Goal: Task Accomplishment & Management: Manage account settings

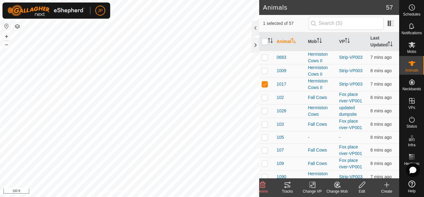
click at [286, 183] on icon at bounding box center [287, 184] width 7 height 7
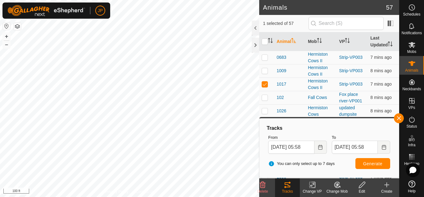
click at [161, 0] on html "JP Schedules Notifications Mobs Animals Neckbands VPs Status Infra Heatmap Help…" at bounding box center [212, 98] width 424 height 197
click at [265, 84] on p-checkbox at bounding box center [265, 83] width 6 height 5
checkbox input "false"
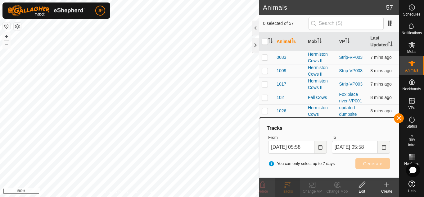
click at [266, 96] on p-checkbox at bounding box center [265, 97] width 6 height 5
checkbox input "true"
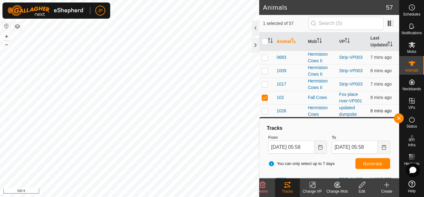
click at [265, 110] on p-checkbox at bounding box center [265, 110] width 6 height 5
checkbox input "true"
click at [265, 96] on p-checkbox at bounding box center [265, 97] width 6 height 5
checkbox input "false"
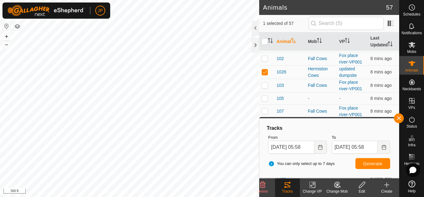
scroll to position [40, 0]
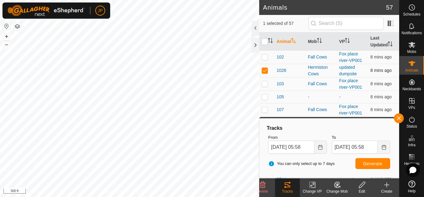
click at [264, 70] on p-checkbox at bounding box center [265, 70] width 6 height 5
checkbox input "false"
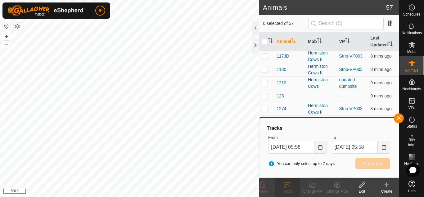
scroll to position [217, 0]
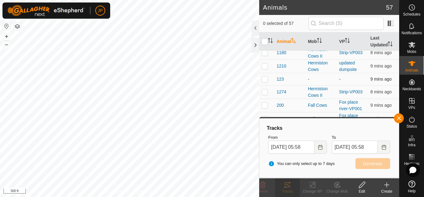
click at [265, 80] on p-checkbox at bounding box center [265, 78] width 6 height 5
checkbox input "true"
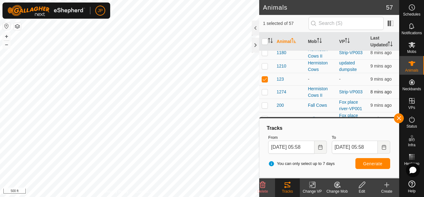
click at [266, 93] on p-checkbox at bounding box center [265, 91] width 6 height 5
checkbox input "true"
click at [266, 80] on p-checkbox at bounding box center [265, 78] width 6 height 5
checkbox input "false"
click at [401, 117] on button "button" at bounding box center [399, 118] width 10 height 10
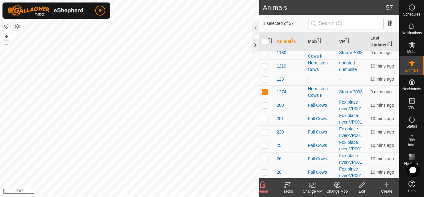
click at [254, 44] on div at bounding box center [255, 45] width 7 height 15
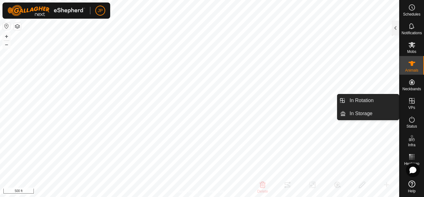
click at [413, 100] on icon at bounding box center [411, 100] width 7 height 7
click at [371, 101] on link "In Rotation" at bounding box center [372, 100] width 53 height 12
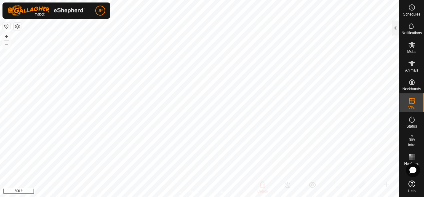
checkbox input "false"
checkbox input "true"
checkbox input "false"
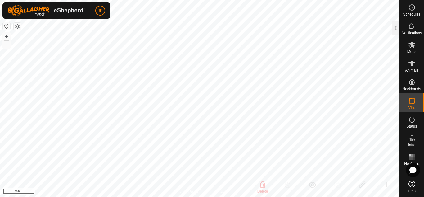
checkbox input "true"
checkbox input "false"
click at [126, 196] on html "JP Schedules Notifications Mobs Animals Neckbands VPs Status Infra Heatmap Help…" at bounding box center [212, 98] width 424 height 197
click at [412, 43] on icon at bounding box center [412, 45] width 7 height 6
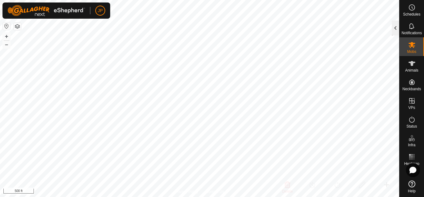
click at [397, 28] on div at bounding box center [395, 27] width 7 height 15
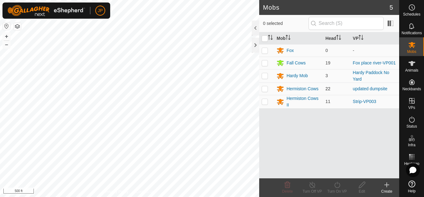
click at [266, 89] on p-checkbox at bounding box center [265, 88] width 6 height 5
checkbox input "true"
click at [337, 185] on icon at bounding box center [338, 184] width 8 height 7
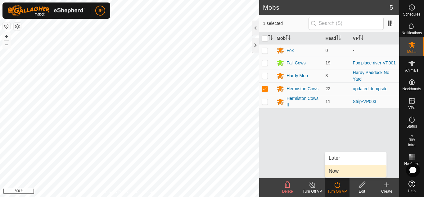
click at [334, 169] on link "Now" at bounding box center [355, 171] width 61 height 12
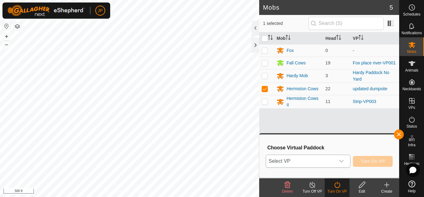
click at [341, 159] on icon "dropdown trigger" at bounding box center [341, 160] width 5 height 5
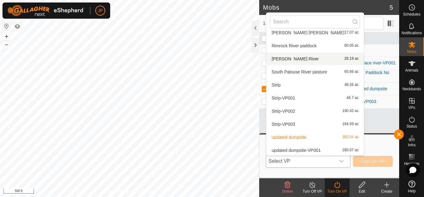
scroll to position [294, 0]
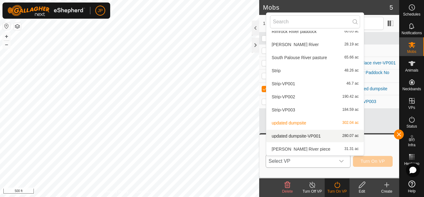
click at [301, 135] on li "updated dumpsite-VP001 280.07 ac" at bounding box center [315, 136] width 98 height 12
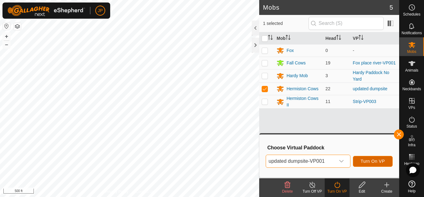
click at [371, 161] on span "Turn On VP" at bounding box center [373, 160] width 24 height 5
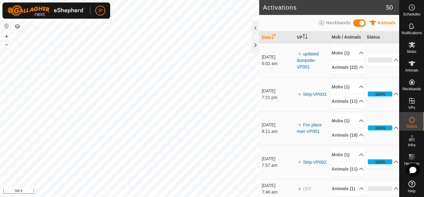
click at [269, 84] on div "Activations 50 Animals Neckbands Date VP Mob / Animals Status [DATE] 6:02 am up…" at bounding box center [199, 98] width 399 height 197
click at [255, 46] on div at bounding box center [255, 45] width 7 height 15
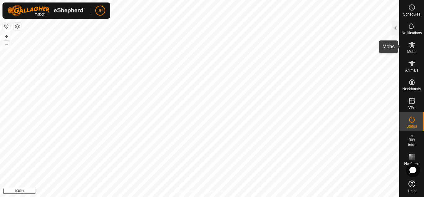
click at [411, 42] on icon at bounding box center [411, 44] width 7 height 7
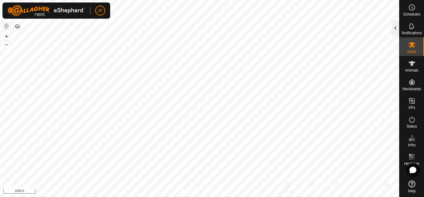
click at [396, 27] on div at bounding box center [395, 27] width 7 height 15
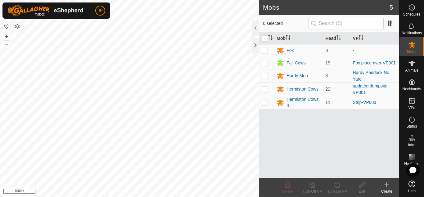
click at [266, 102] on p-checkbox at bounding box center [265, 102] width 6 height 5
checkbox input "true"
click at [363, 184] on icon at bounding box center [362, 184] width 8 height 7
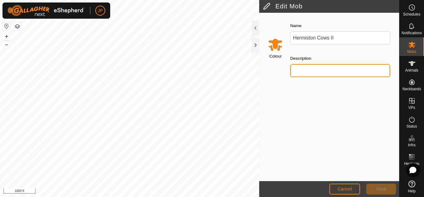
click at [312, 69] on input "Description" at bounding box center [340, 70] width 100 height 13
type input "green"
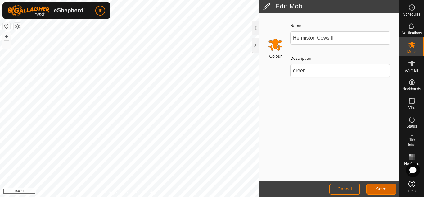
click at [382, 188] on span "Save" at bounding box center [381, 188] width 11 height 5
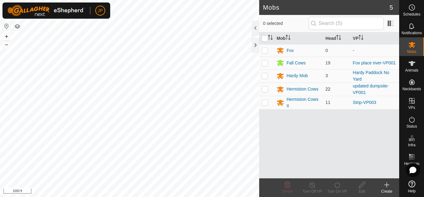
click at [267, 89] on p-checkbox at bounding box center [265, 88] width 6 height 5
checkbox input "true"
click at [365, 183] on icon at bounding box center [362, 184] width 6 height 6
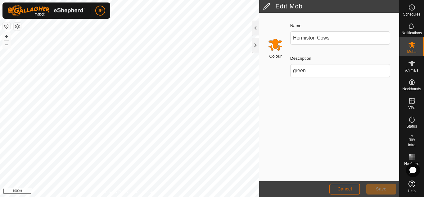
click at [347, 188] on span "Cancel" at bounding box center [345, 188] width 15 height 5
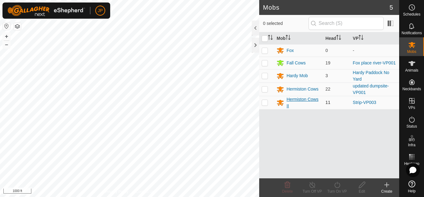
click at [294, 98] on div "Hermiston Cows II" at bounding box center [304, 102] width 34 height 13
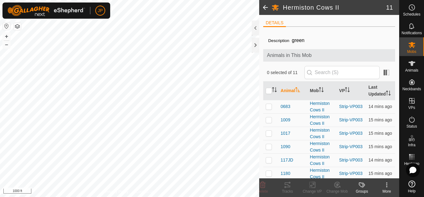
click at [264, 7] on span at bounding box center [265, 7] width 12 height 15
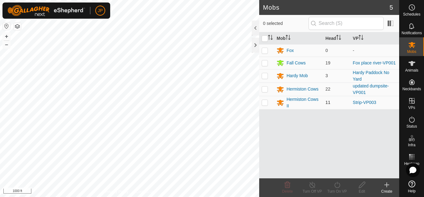
click at [263, 103] on p-checkbox at bounding box center [265, 102] width 6 height 5
checkbox input "true"
click at [362, 185] on icon at bounding box center [362, 184] width 6 height 6
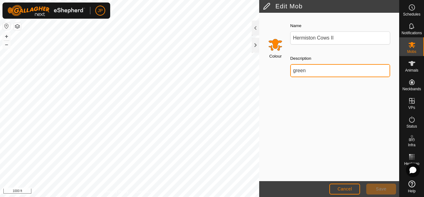
click at [313, 70] on input "green" at bounding box center [340, 70] width 100 height 13
drag, startPoint x: 313, startPoint y: 70, endPoint x: 293, endPoint y: 70, distance: 19.9
click at [293, 70] on input "green" at bounding box center [340, 70] width 100 height 13
type input "blue"
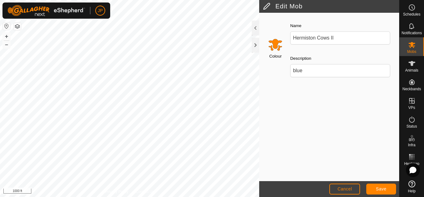
click at [275, 41] on input "Select a color" at bounding box center [275, 44] width 15 height 15
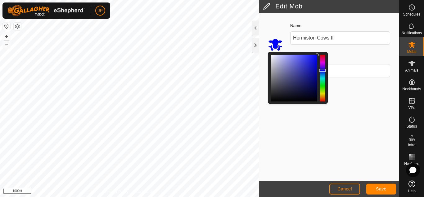
drag, startPoint x: 323, startPoint y: 96, endPoint x: 326, endPoint y: 70, distance: 26.3
click at [326, 70] on div at bounding box center [323, 70] width 7 height 3
click at [380, 187] on span "Save" at bounding box center [381, 188] width 11 height 5
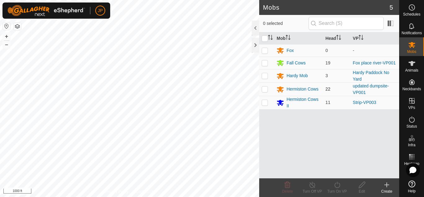
click at [266, 89] on p-checkbox at bounding box center [265, 88] width 6 height 5
click at [265, 89] on p-checkbox at bounding box center [265, 88] width 6 height 5
checkbox input "false"
click at [266, 75] on p-checkbox at bounding box center [265, 75] width 6 height 5
checkbox input "true"
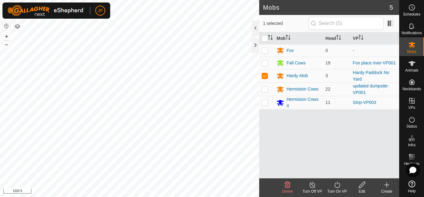
click at [362, 183] on icon at bounding box center [362, 184] width 8 height 7
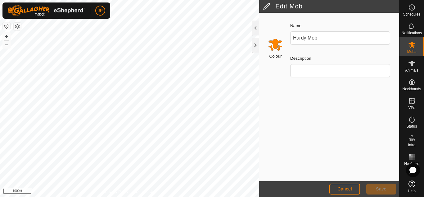
click at [276, 44] on input "Select a color" at bounding box center [275, 44] width 15 height 15
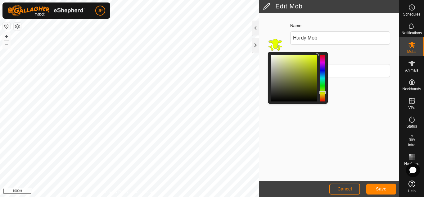
drag, startPoint x: 323, startPoint y: 97, endPoint x: 327, endPoint y: 93, distance: 5.9
click at [327, 93] on div at bounding box center [298, 78] width 60 height 52
click at [377, 187] on span "Save" at bounding box center [381, 188] width 11 height 5
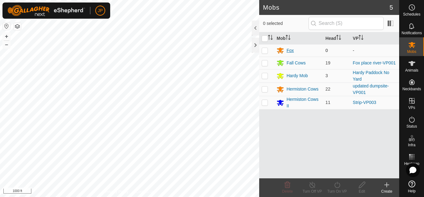
click at [289, 49] on div "Fox" at bounding box center [290, 50] width 7 height 7
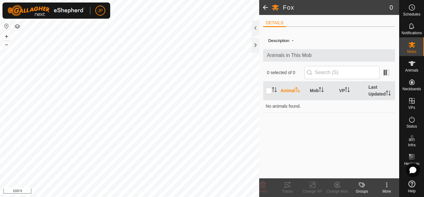
click at [387, 184] on icon at bounding box center [386, 184] width 1 height 1
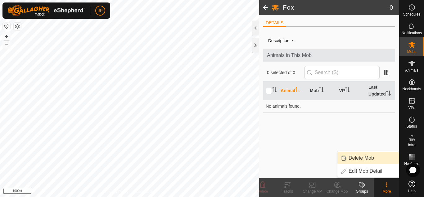
click at [367, 156] on link "Delete Mob" at bounding box center [368, 158] width 61 height 12
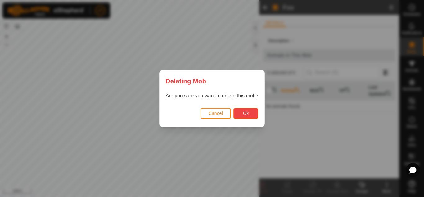
click at [250, 112] on button "Ok" at bounding box center [246, 113] width 25 height 11
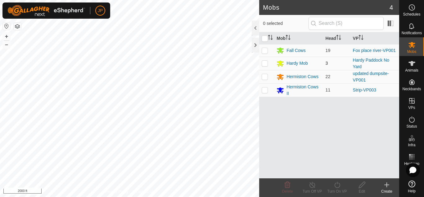
click at [265, 63] on p-checkbox at bounding box center [265, 63] width 6 height 5
checkbox input "true"
click at [363, 184] on icon at bounding box center [362, 184] width 8 height 7
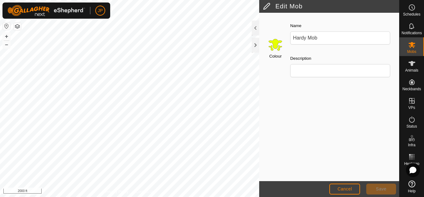
click at [276, 43] on input "Select a color" at bounding box center [275, 44] width 15 height 15
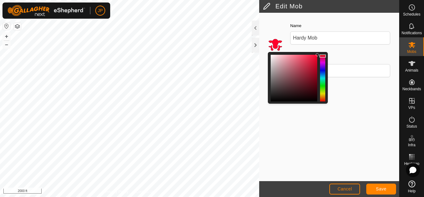
drag, startPoint x: 321, startPoint y: 93, endPoint x: 324, endPoint y: 56, distance: 36.7
click at [324, 56] on div at bounding box center [323, 55] width 7 height 3
click at [383, 187] on span "Save" at bounding box center [381, 188] width 11 height 5
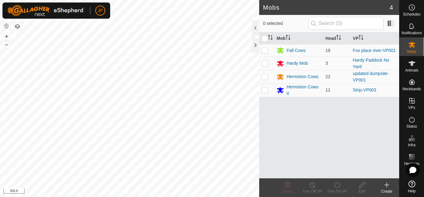
click at [167, 196] on html "JP Schedules Notifications Mobs Animals Neckbands VPs Status Infra Heatmap Help…" at bounding box center [212, 98] width 424 height 197
click at [412, 120] on icon at bounding box center [411, 119] width 7 height 7
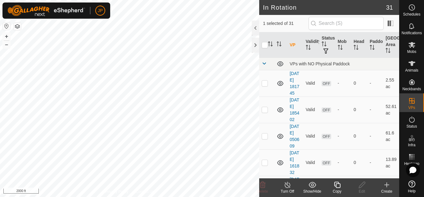
checkbox input "true"
checkbox input "false"
